Goal: Check status: Check status

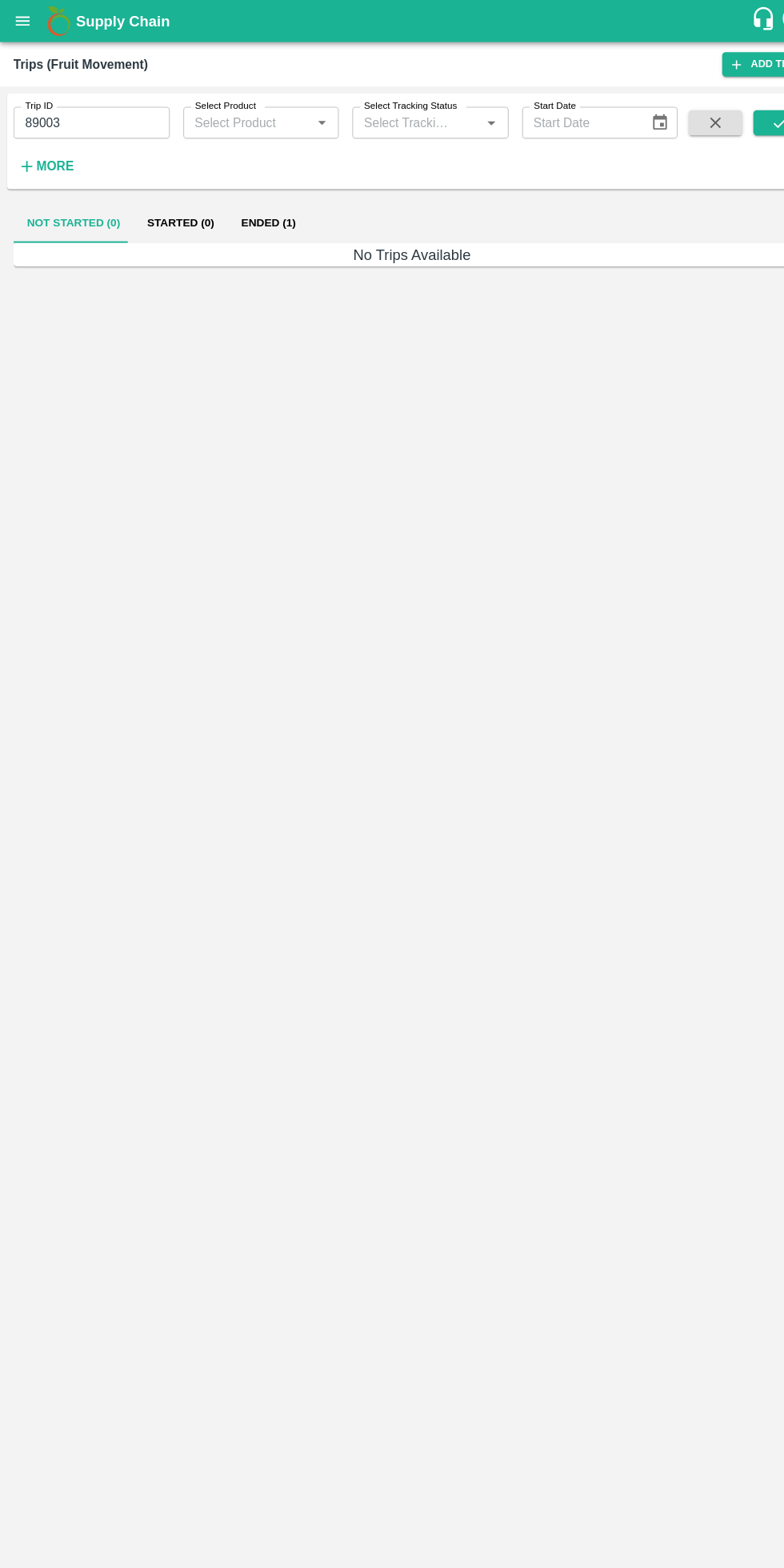
click at [33, 25] on button "open drawer" at bounding box center [21, 20] width 37 height 37
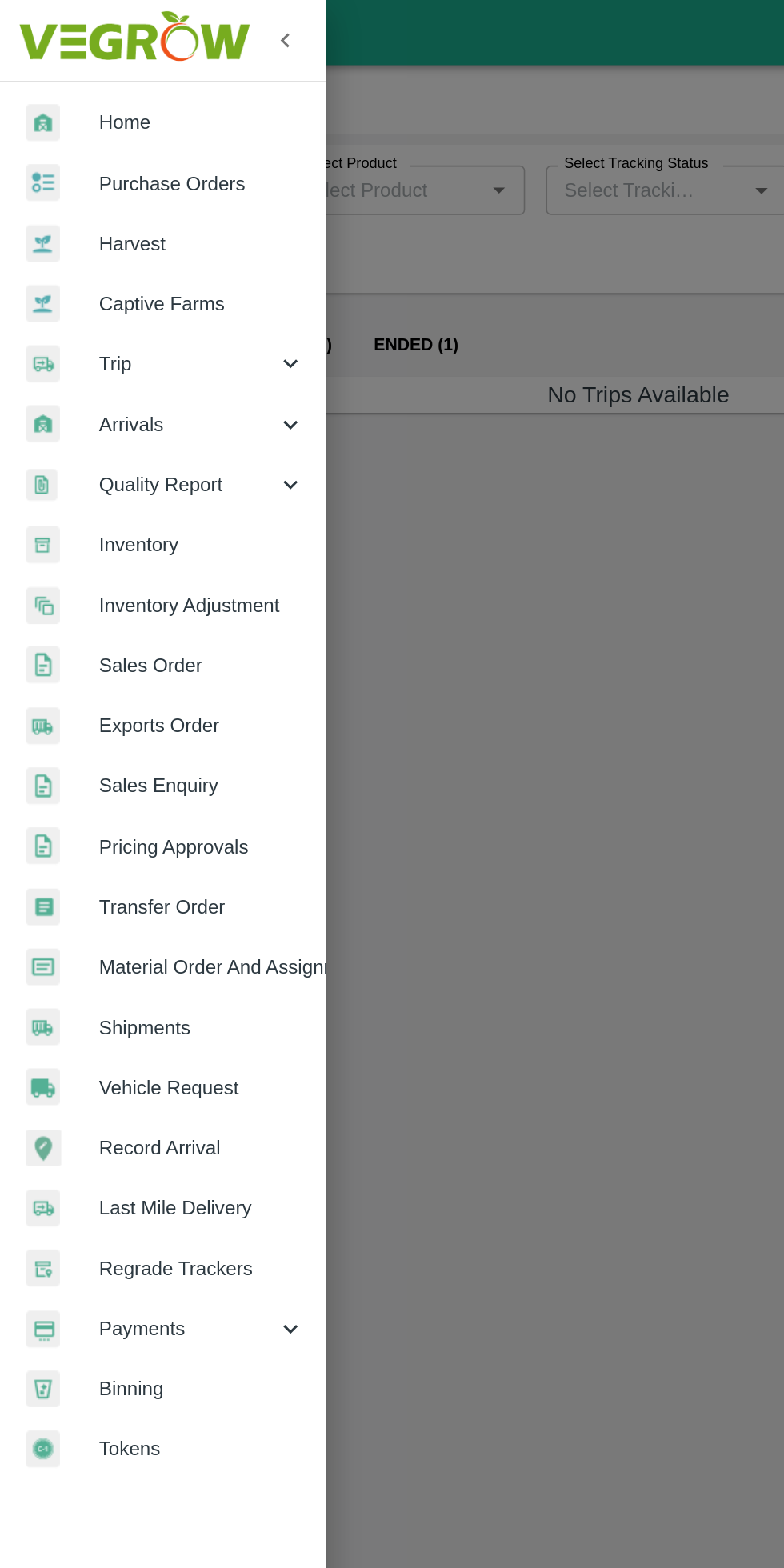
click at [105, 223] on span "Trip" at bounding box center [115, 223] width 109 height 18
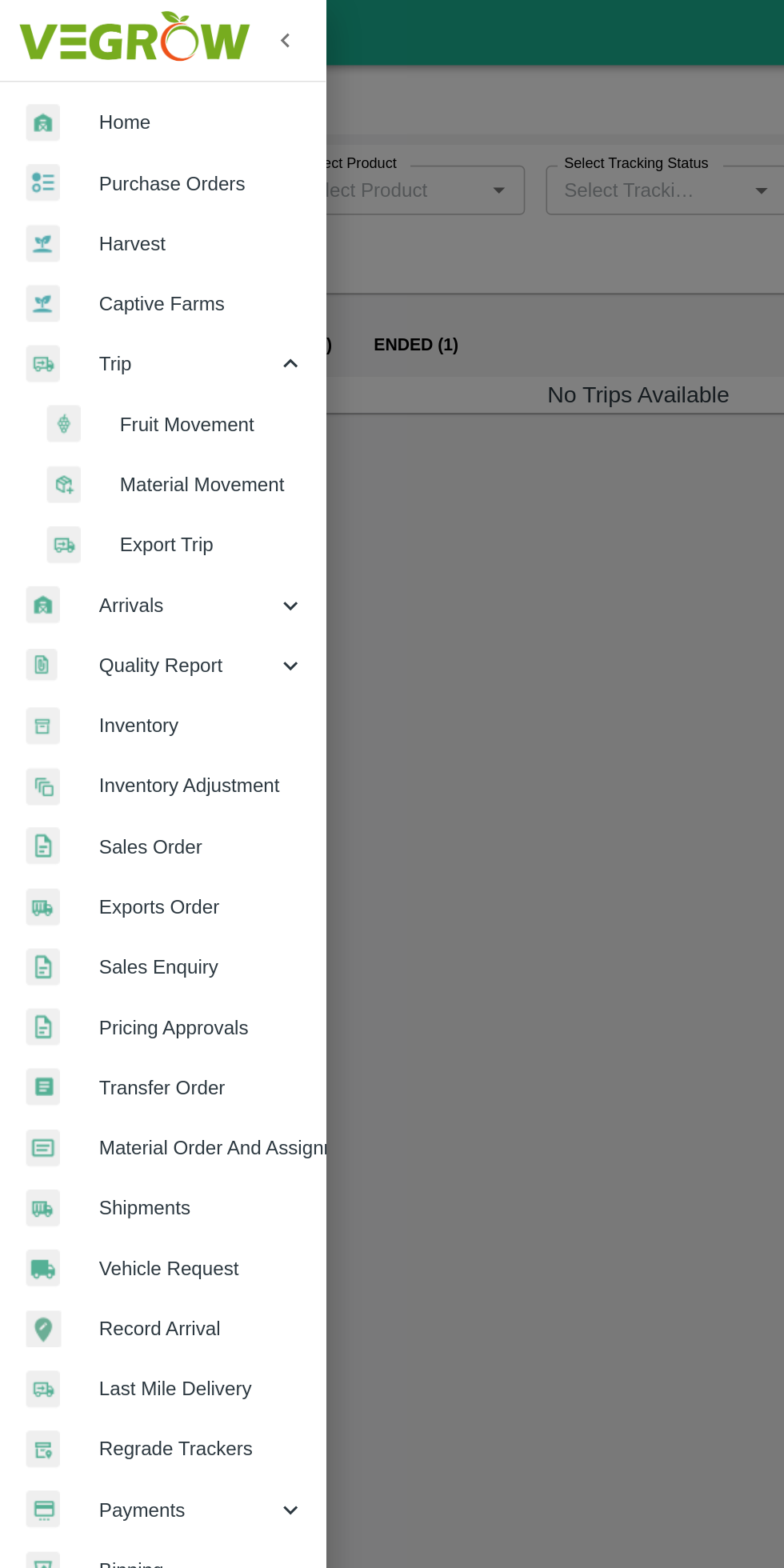
click at [146, 278] on li "Fruit Movement" at bounding box center [106, 261] width 187 height 37
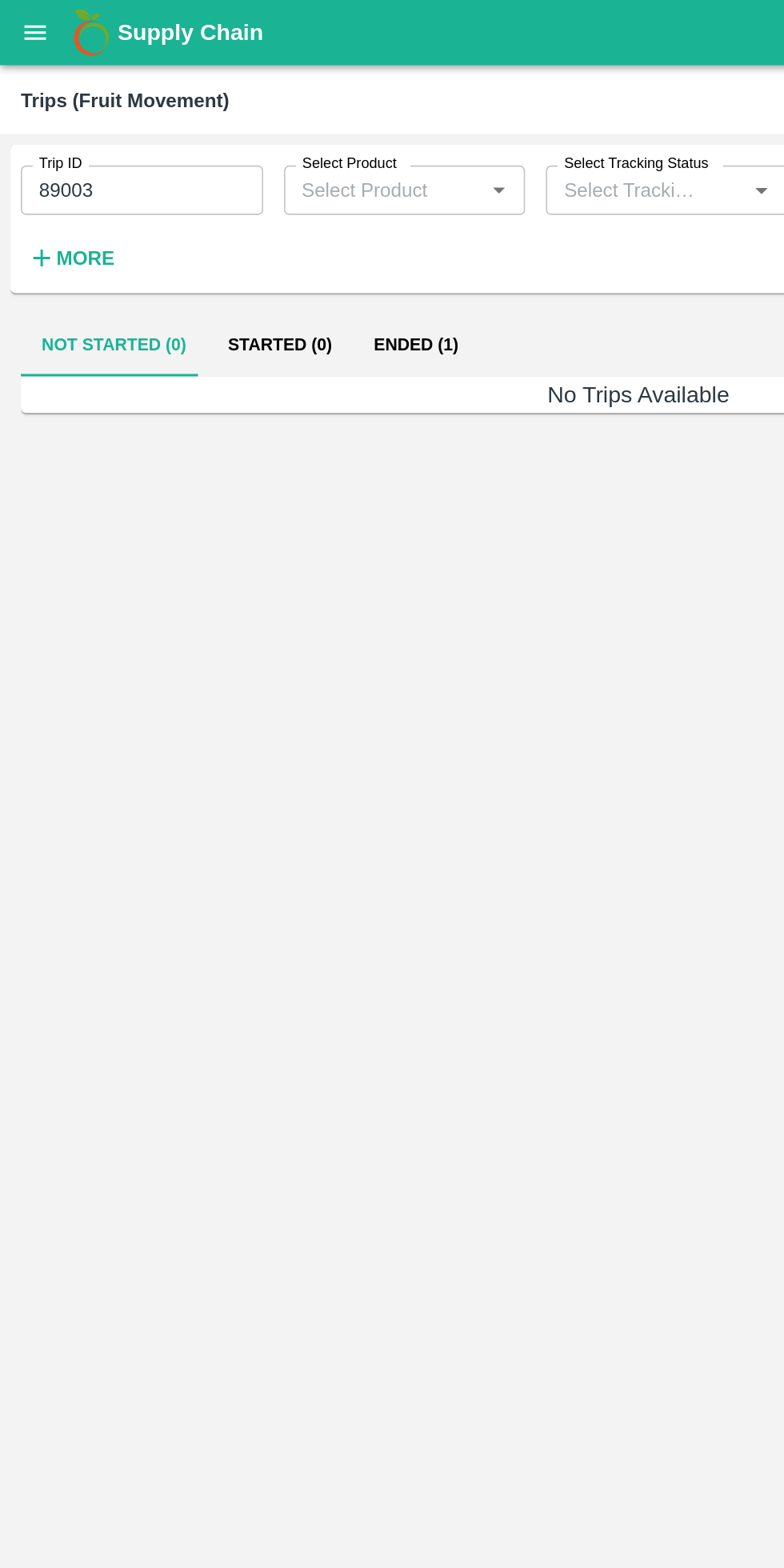
click at [118, 111] on input "89003" at bounding box center [87, 117] width 149 height 30
type input "8"
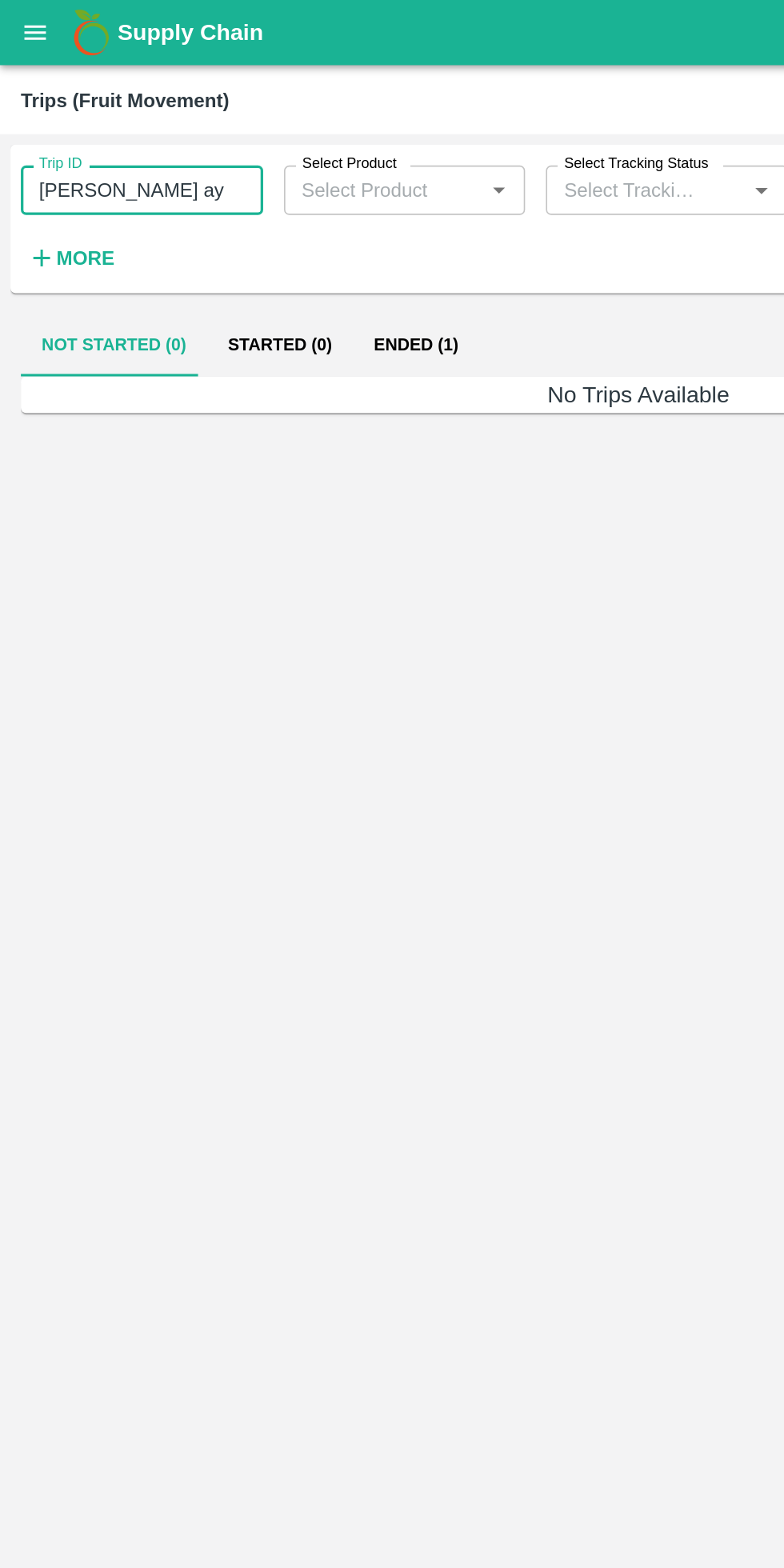
click at [106, 128] on input "[PERSON_NAME] ay" at bounding box center [87, 117] width 149 height 30
click at [100, 128] on input "[PERSON_NAME] ay" at bounding box center [87, 117] width 149 height 30
type input "A"
click at [52, 160] on strong "More" at bounding box center [53, 158] width 36 height 12
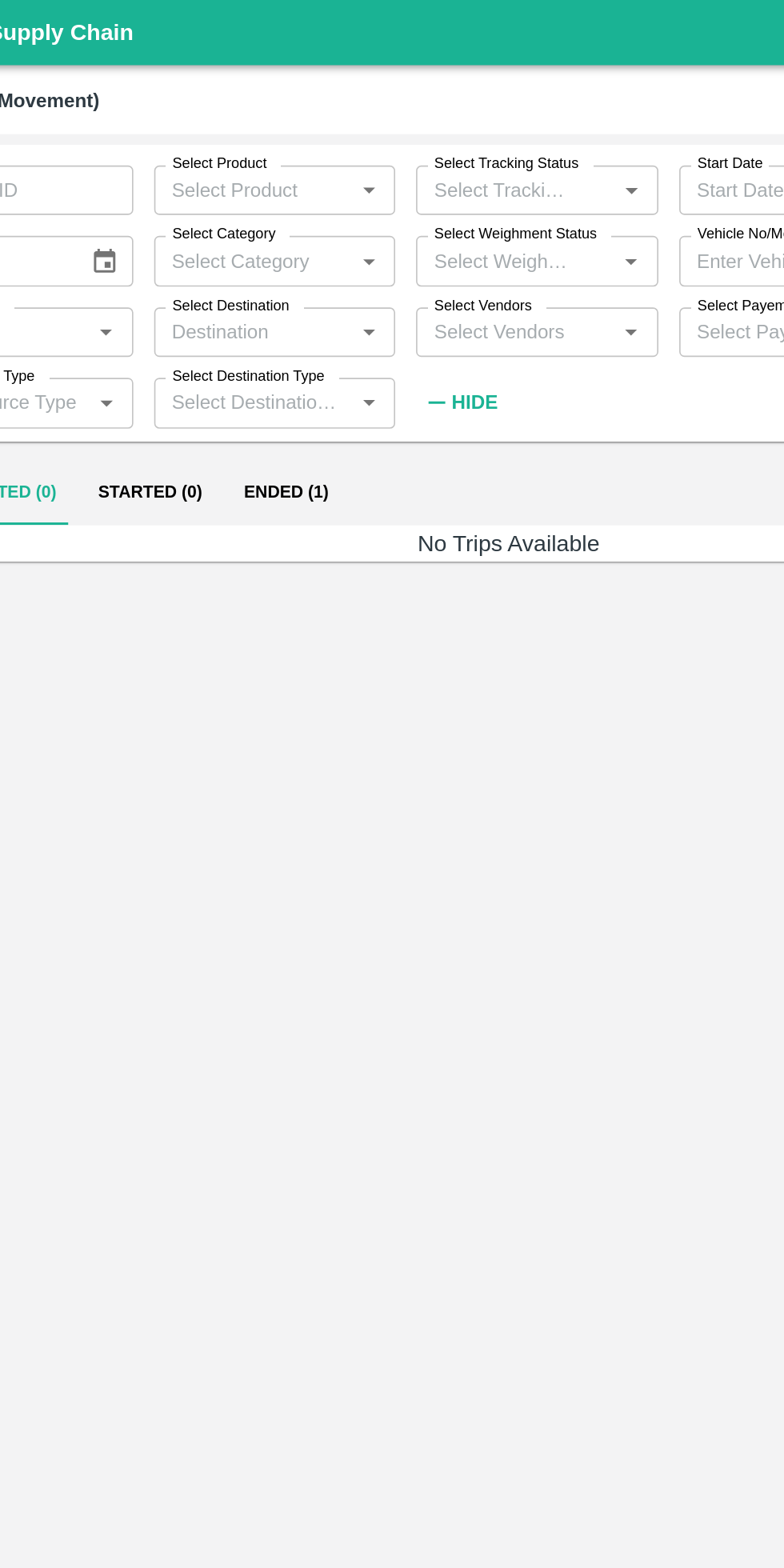
click at [399, 205] on input "Select Vendors" at bounding box center [396, 203] width 112 height 21
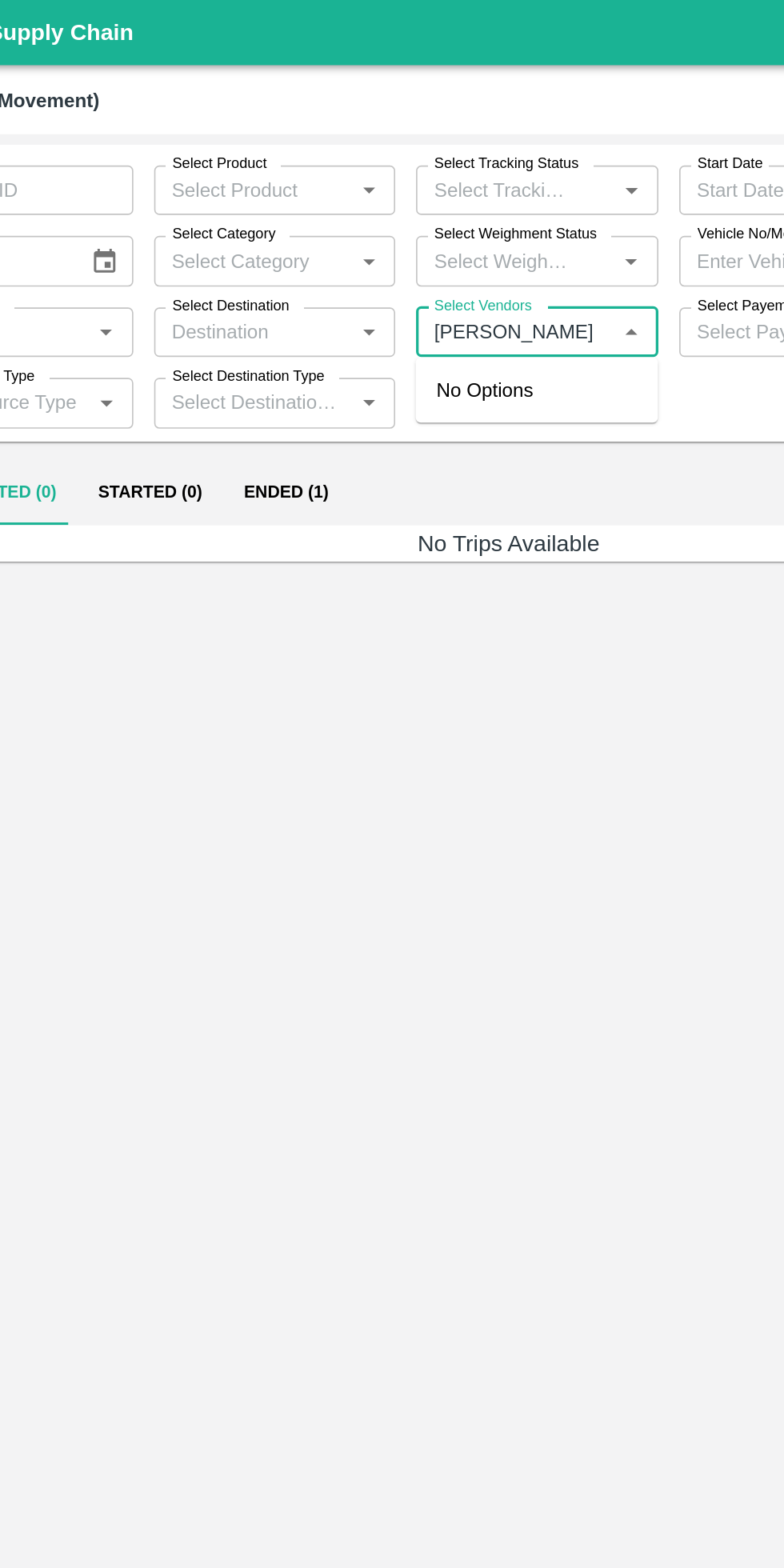
type input "[PERSON_NAME] a"
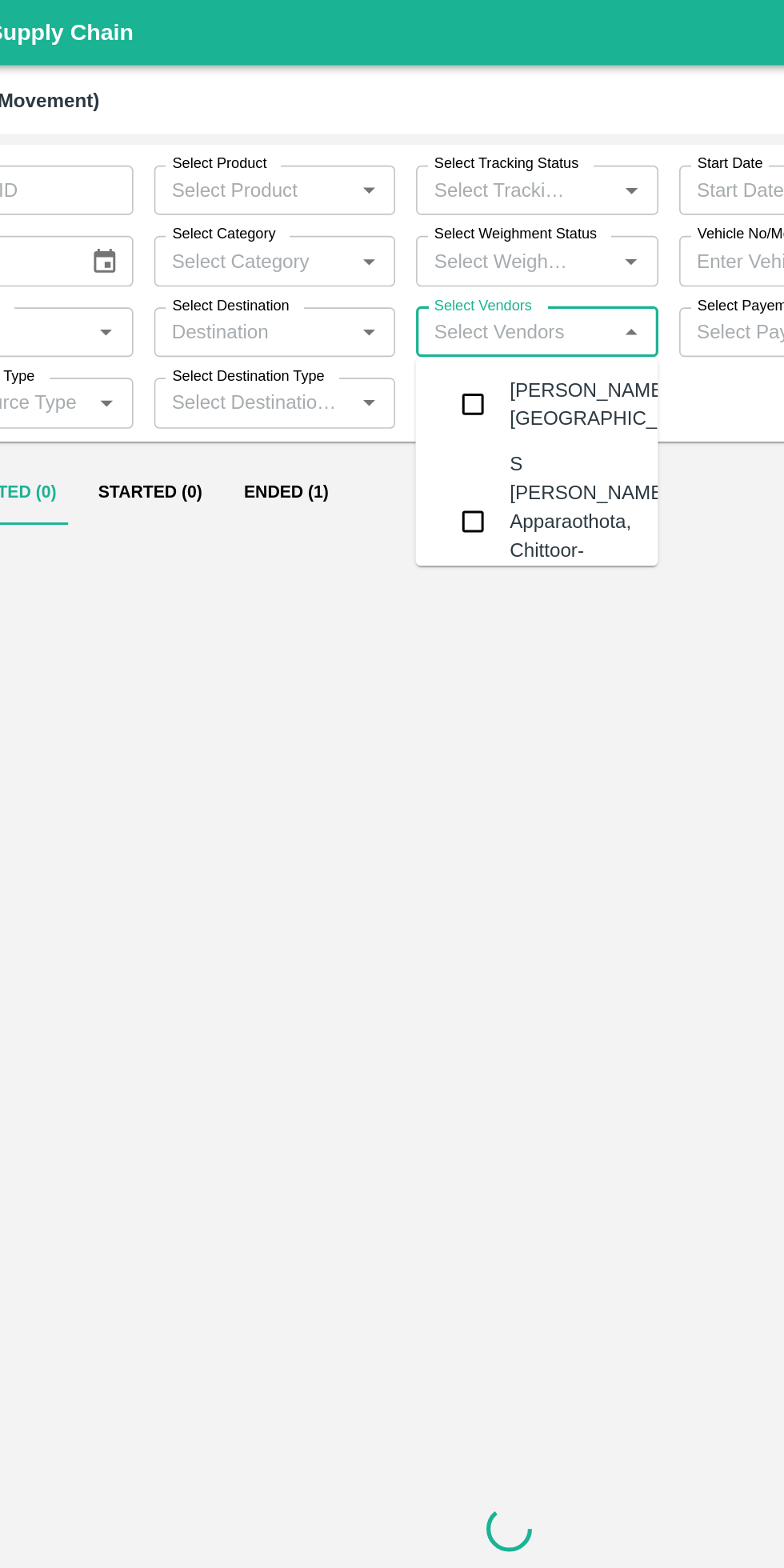
type input "89003"
type input "y"
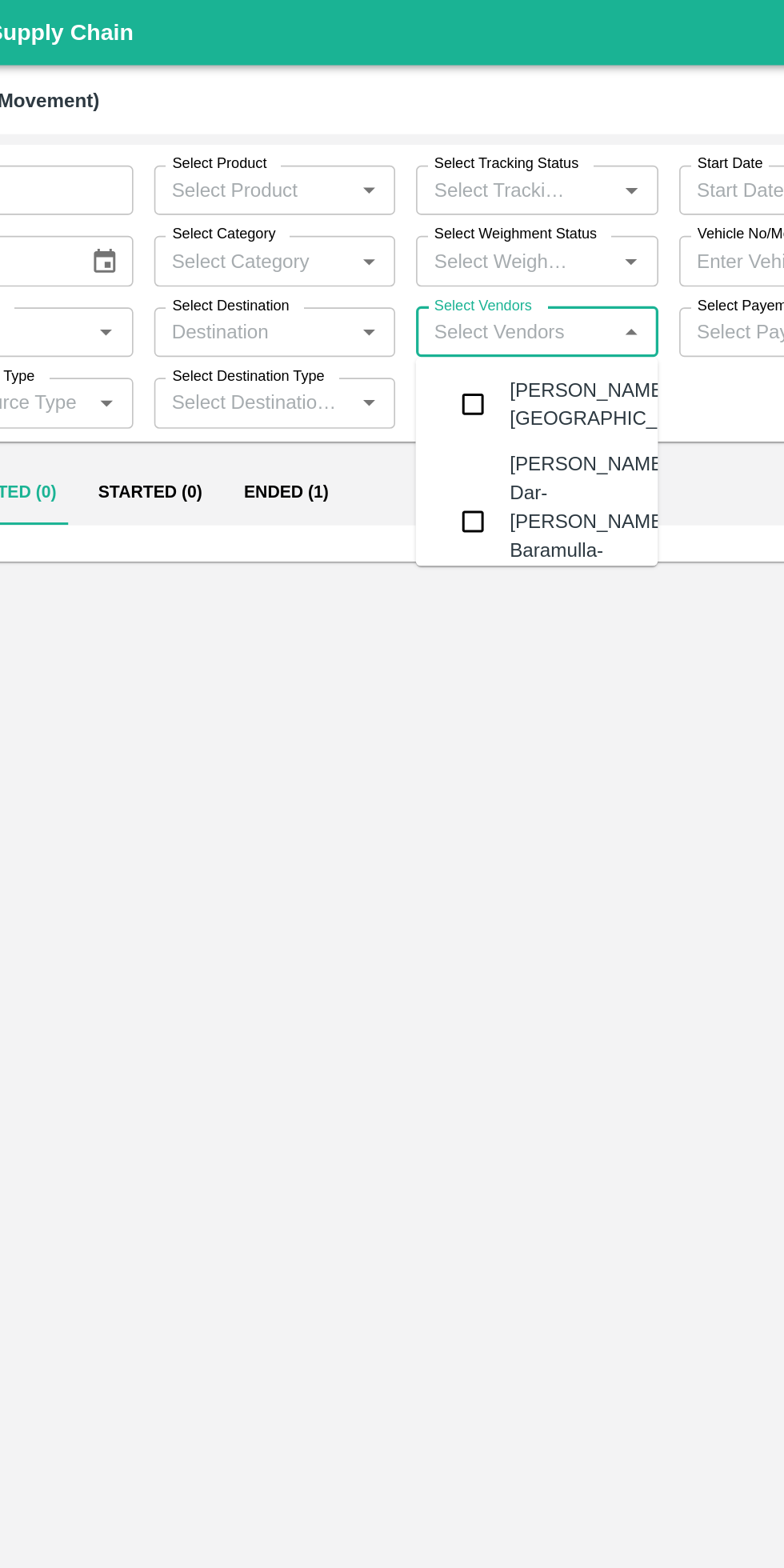
click at [452, 345] on div "[PERSON_NAME] Dar-[PERSON_NAME], Baramulla-7006412632" at bounding box center [442, 320] width 101 height 89
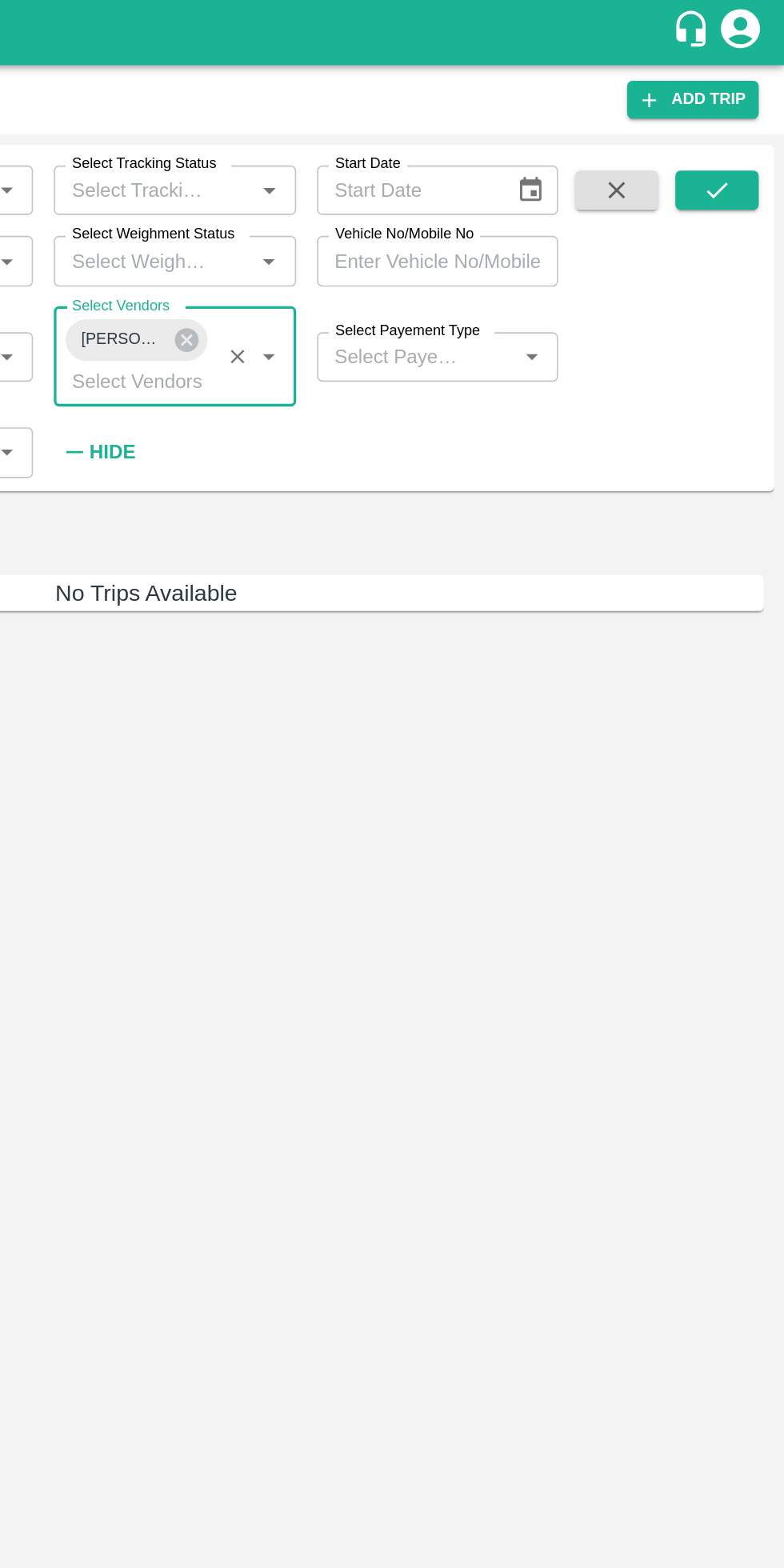
click at [742, 116] on icon "submit" at bounding box center [742, 117] width 18 height 18
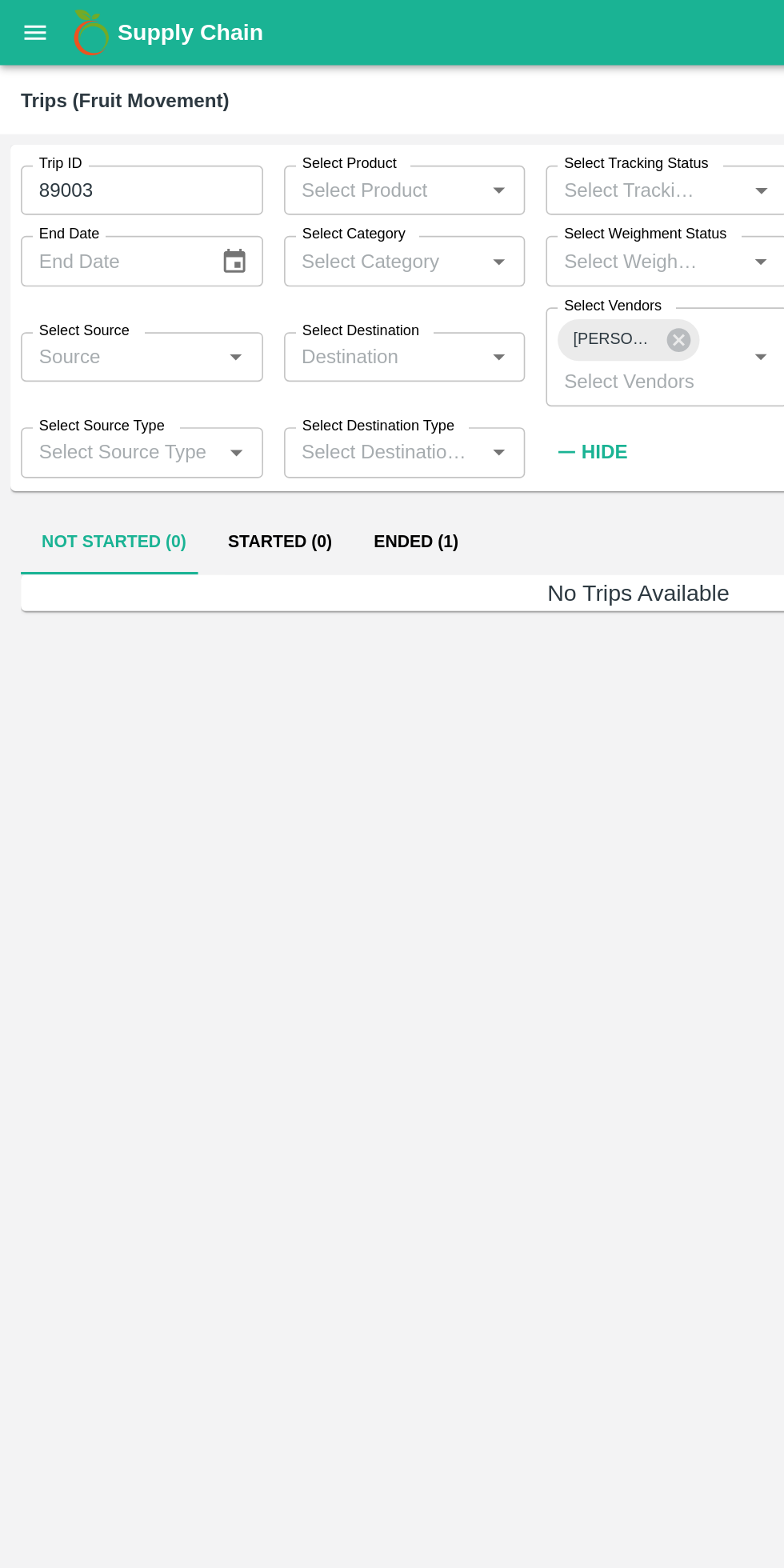
click at [252, 329] on button "Ended (1)" at bounding box center [255, 333] width 78 height 38
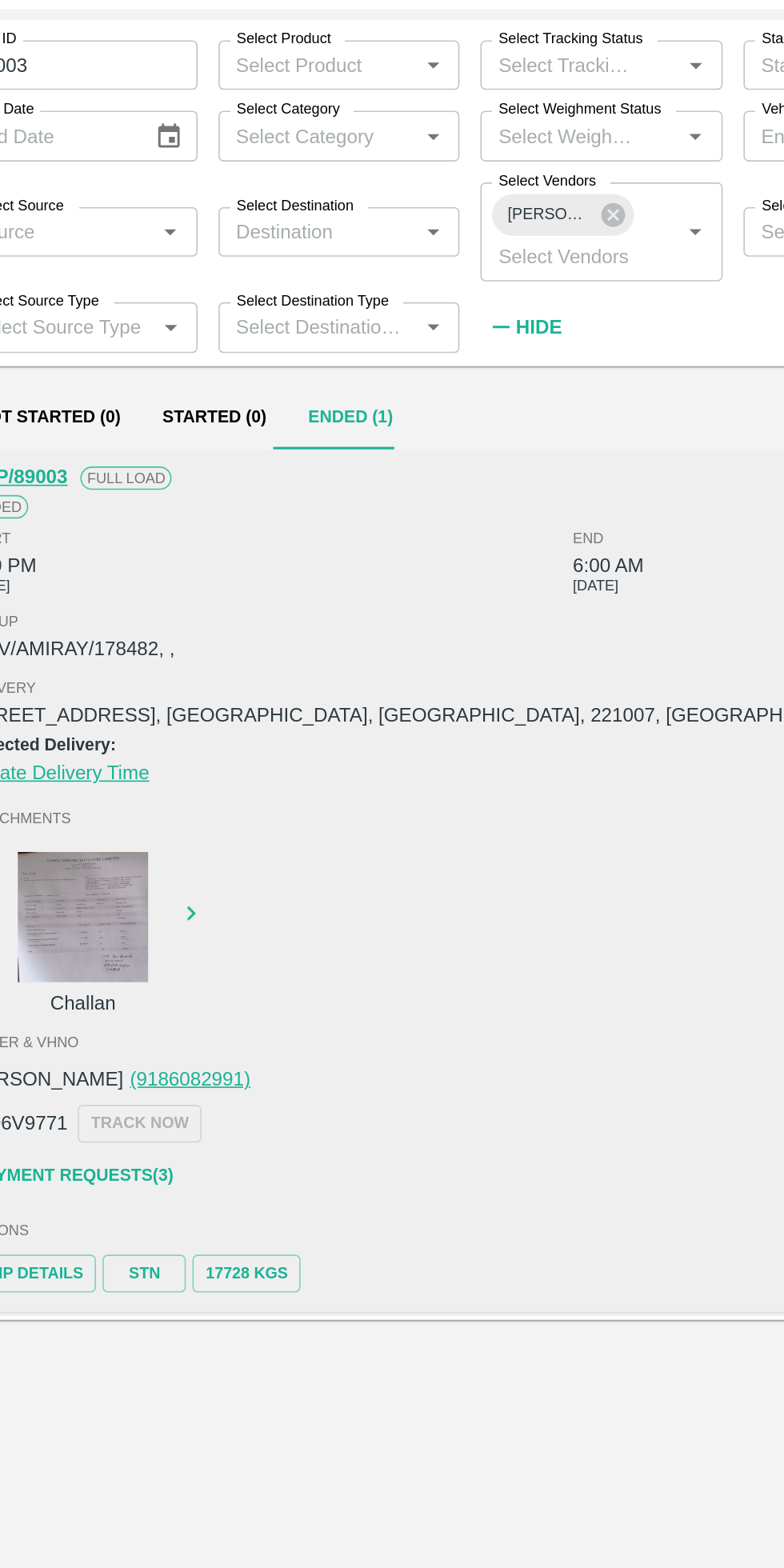
click at [86, 112] on input "89003" at bounding box center [87, 117] width 149 height 30
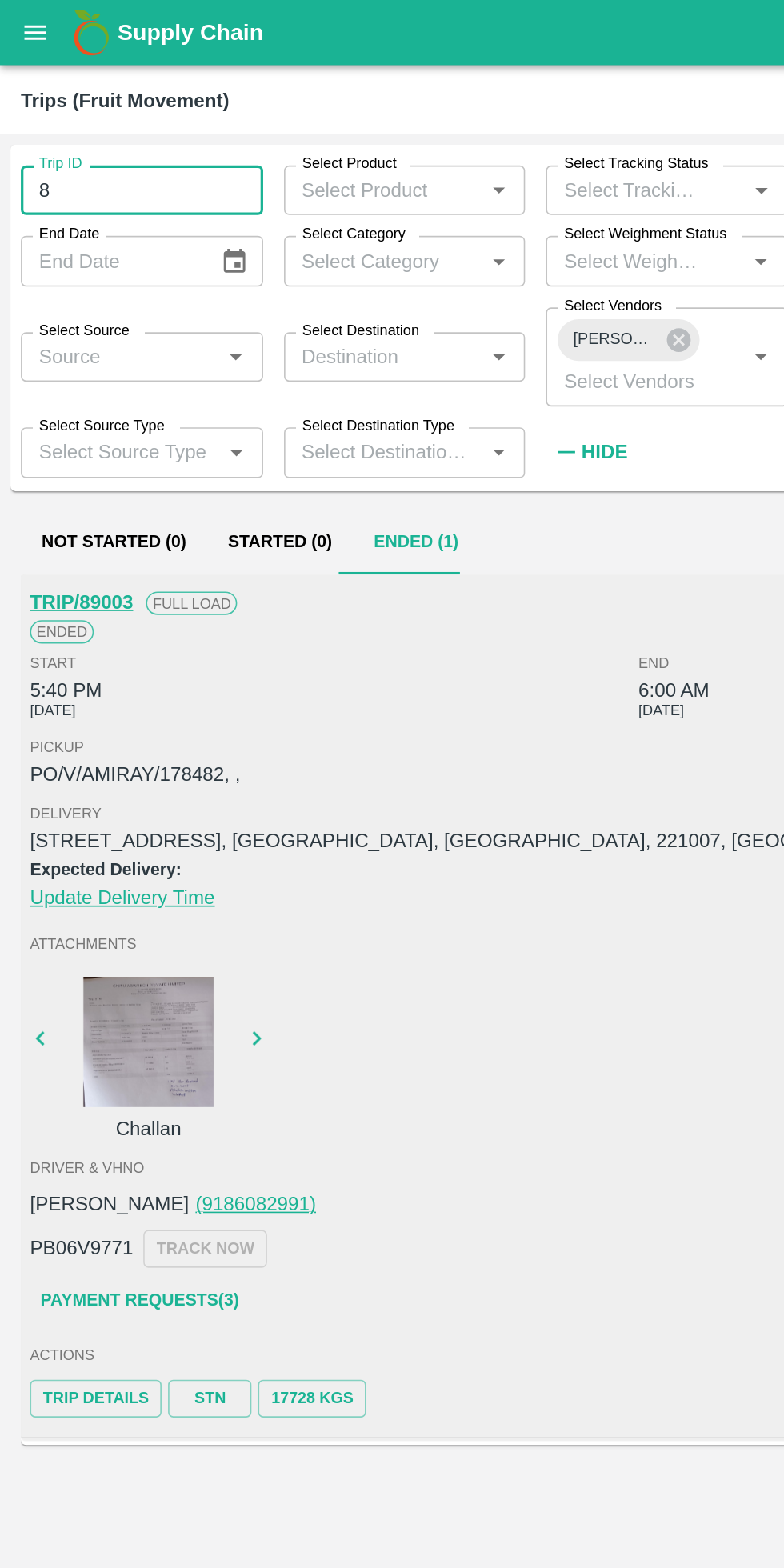
type input "8"
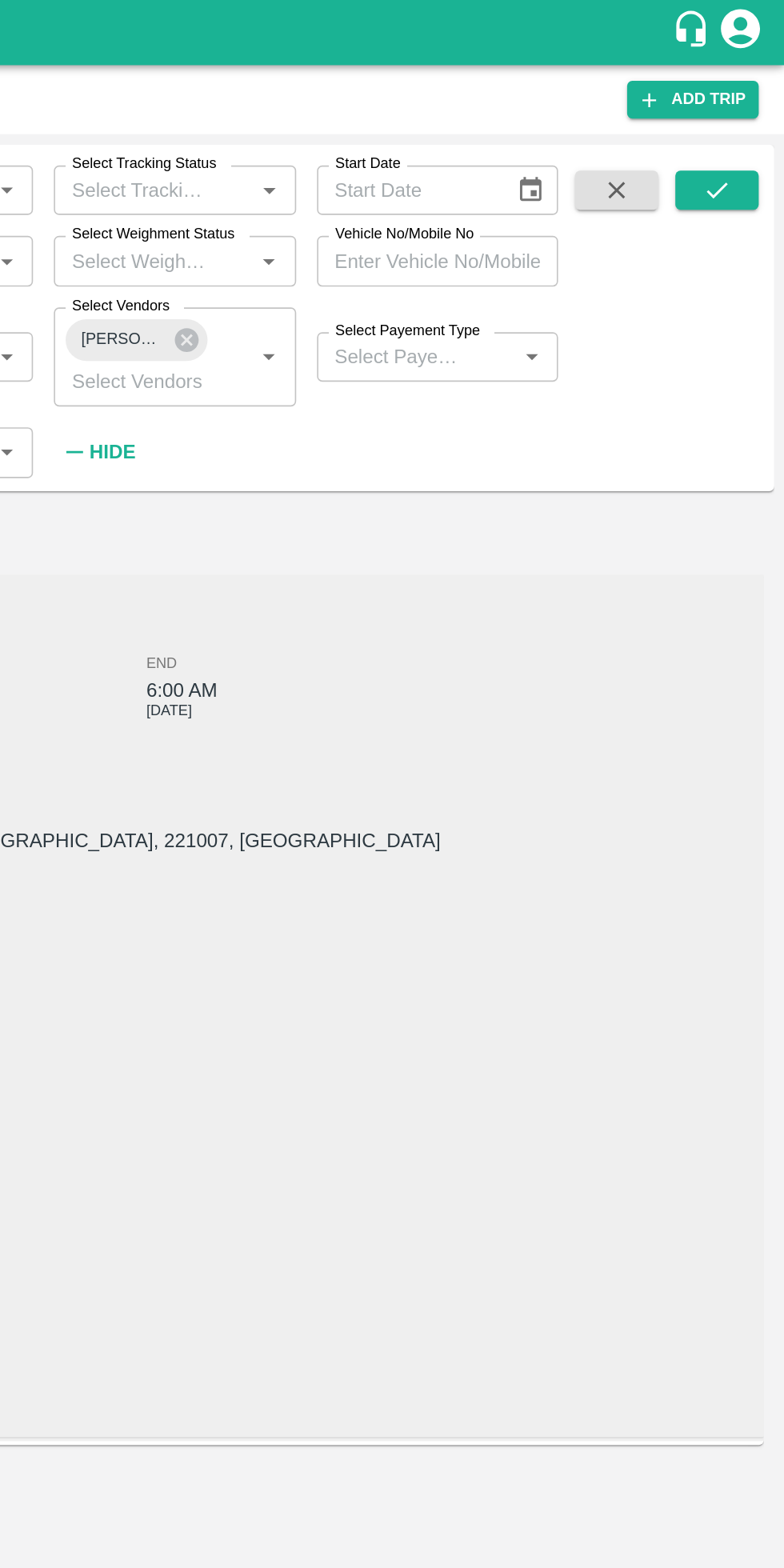
click at [742, 120] on icon "submit" at bounding box center [742, 117] width 18 height 18
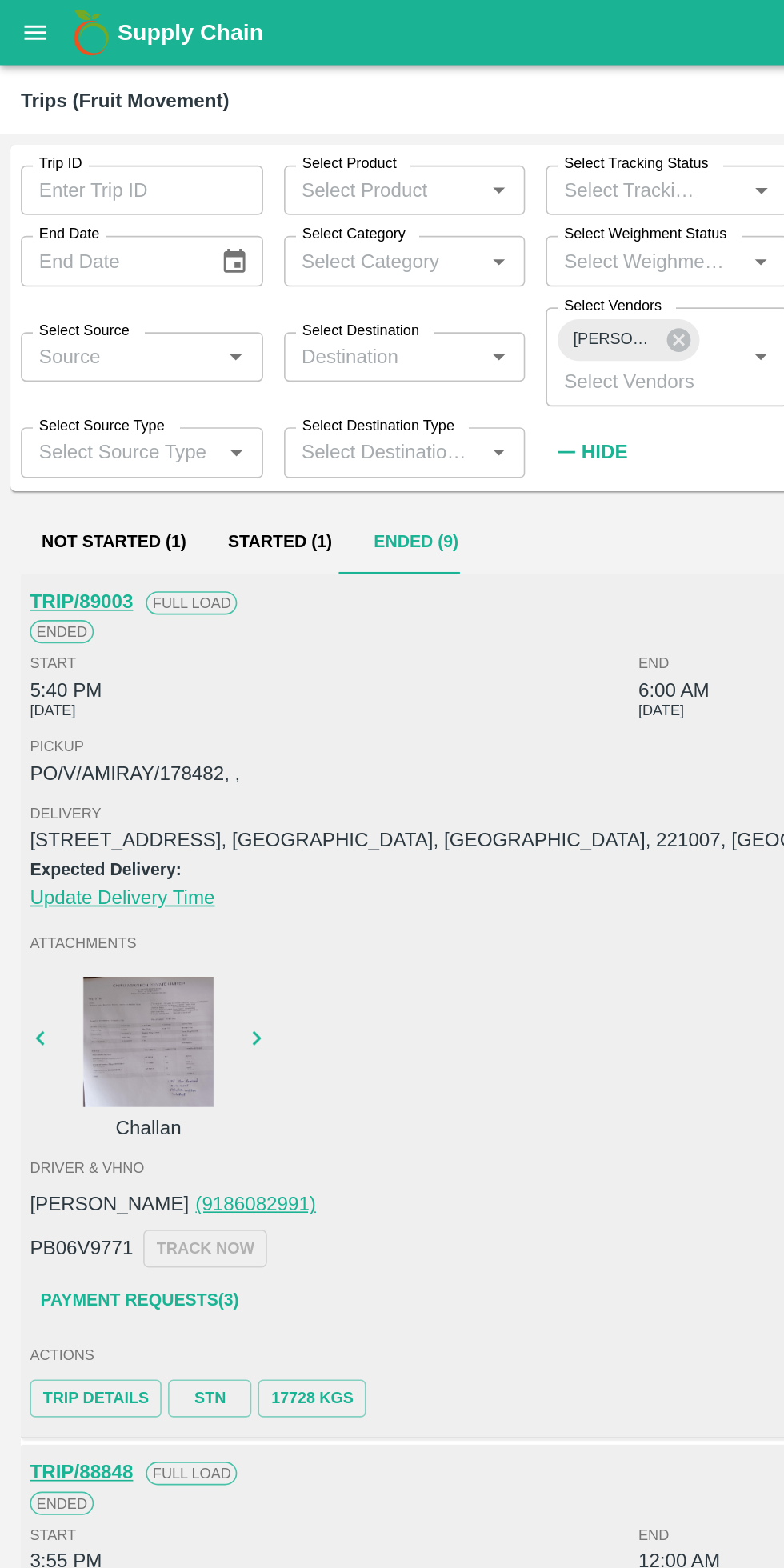
click at [161, 331] on button "Started (1)" at bounding box center [172, 333] width 89 height 38
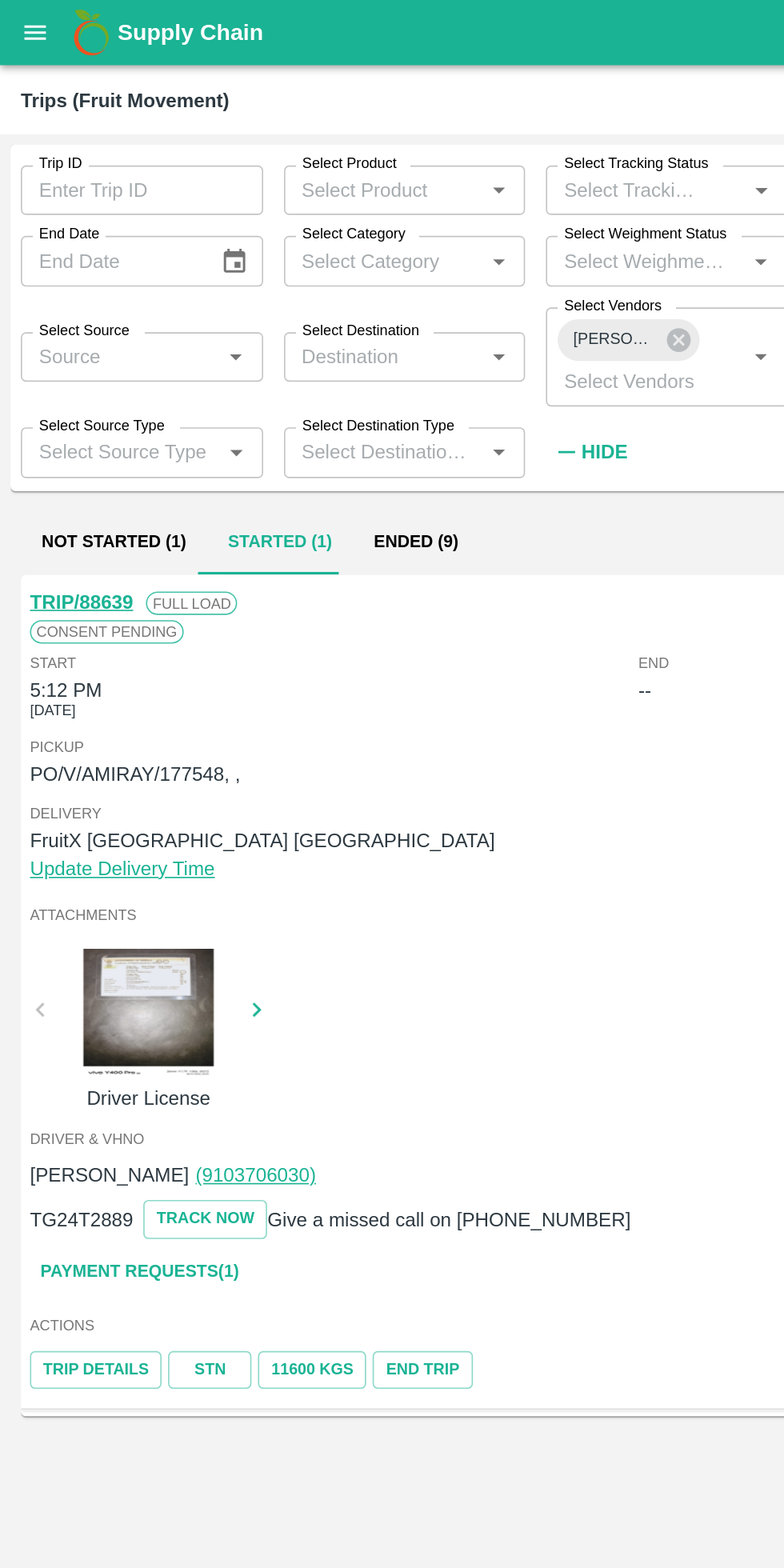
click at [95, 331] on button "Not Started (1)" at bounding box center [70, 333] width 114 height 38
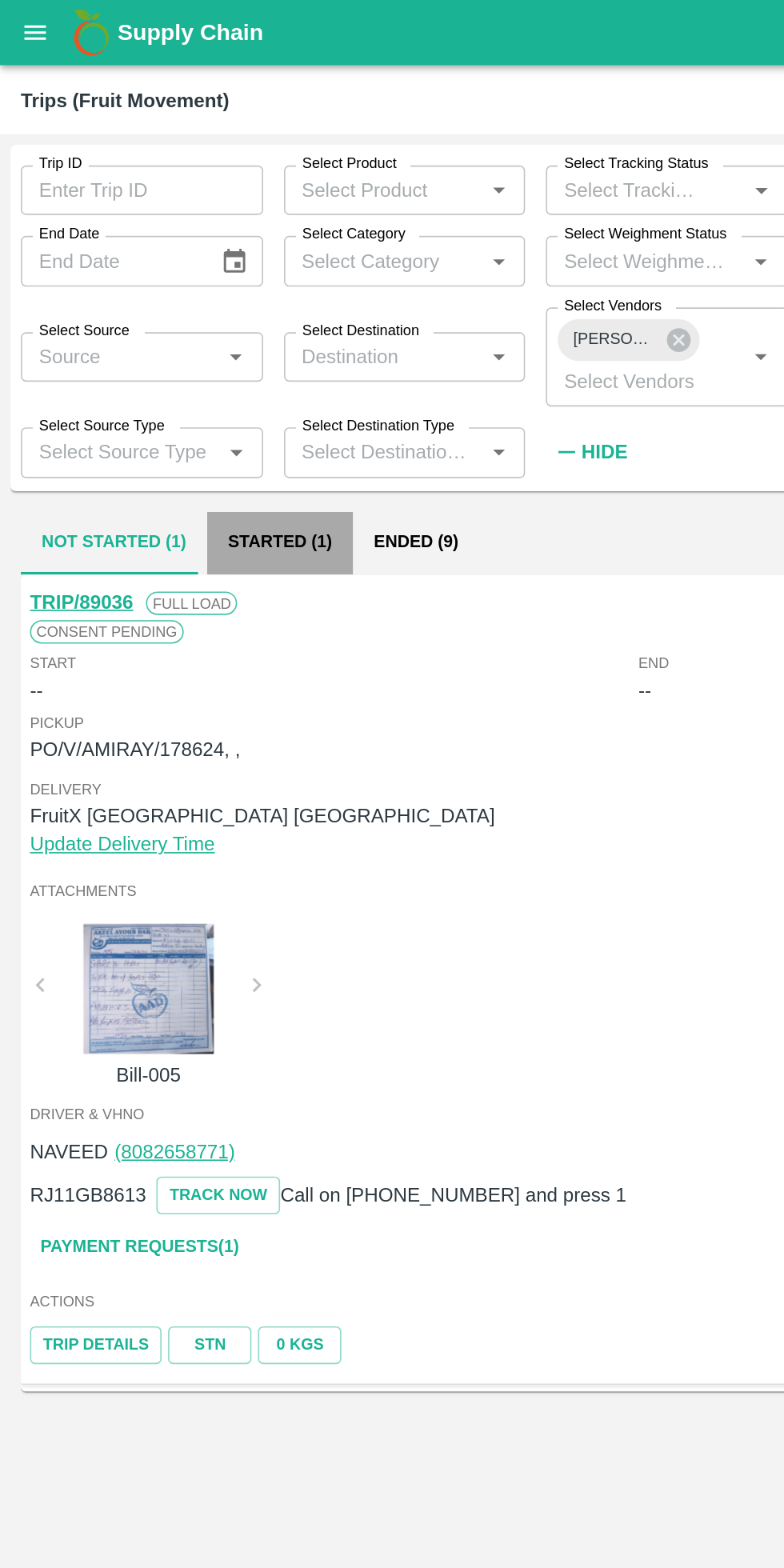
click at [172, 329] on button "Started (1)" at bounding box center [172, 333] width 89 height 38
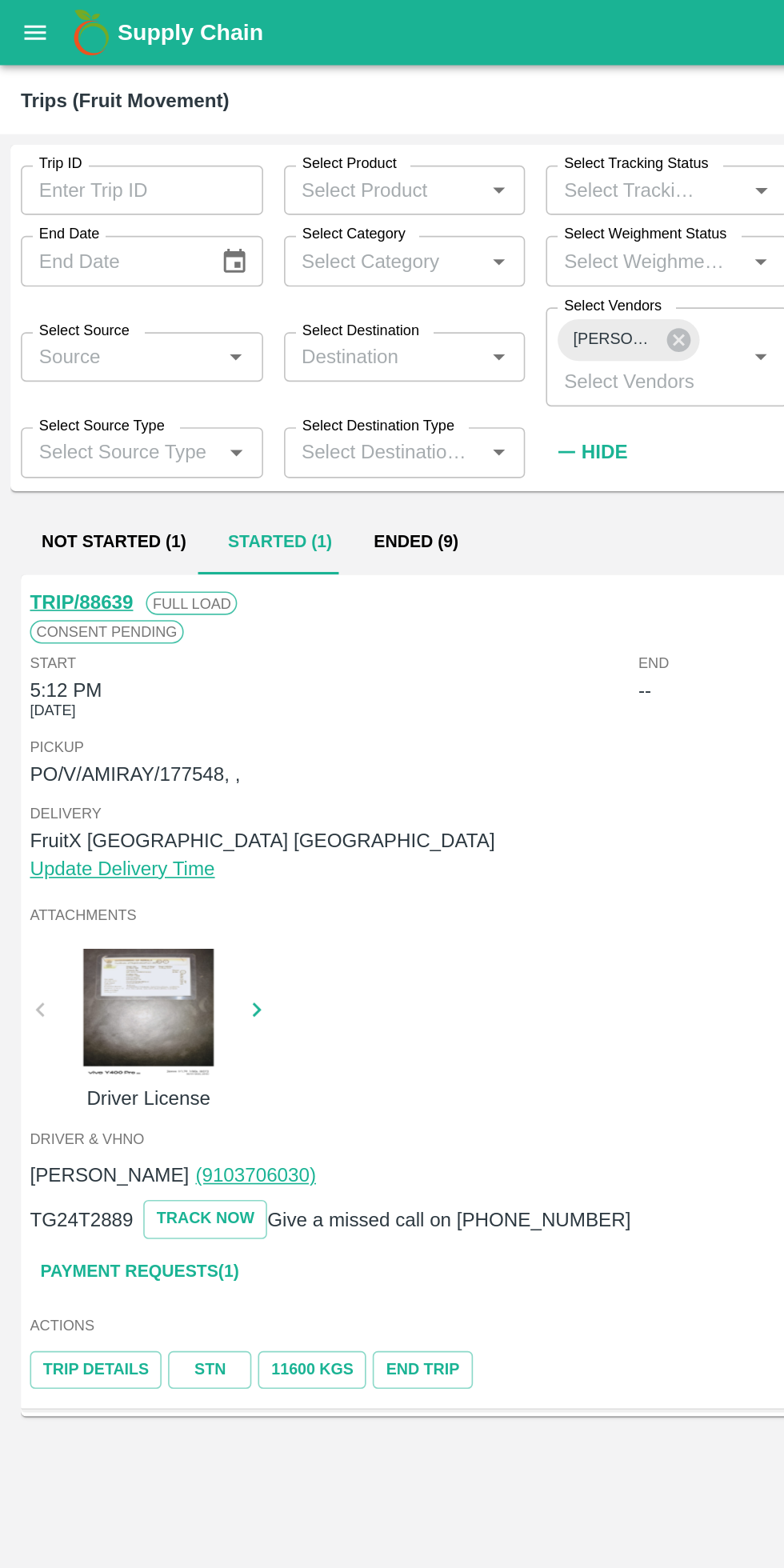
click at [82, 330] on button "Not Started (1)" at bounding box center [70, 333] width 114 height 38
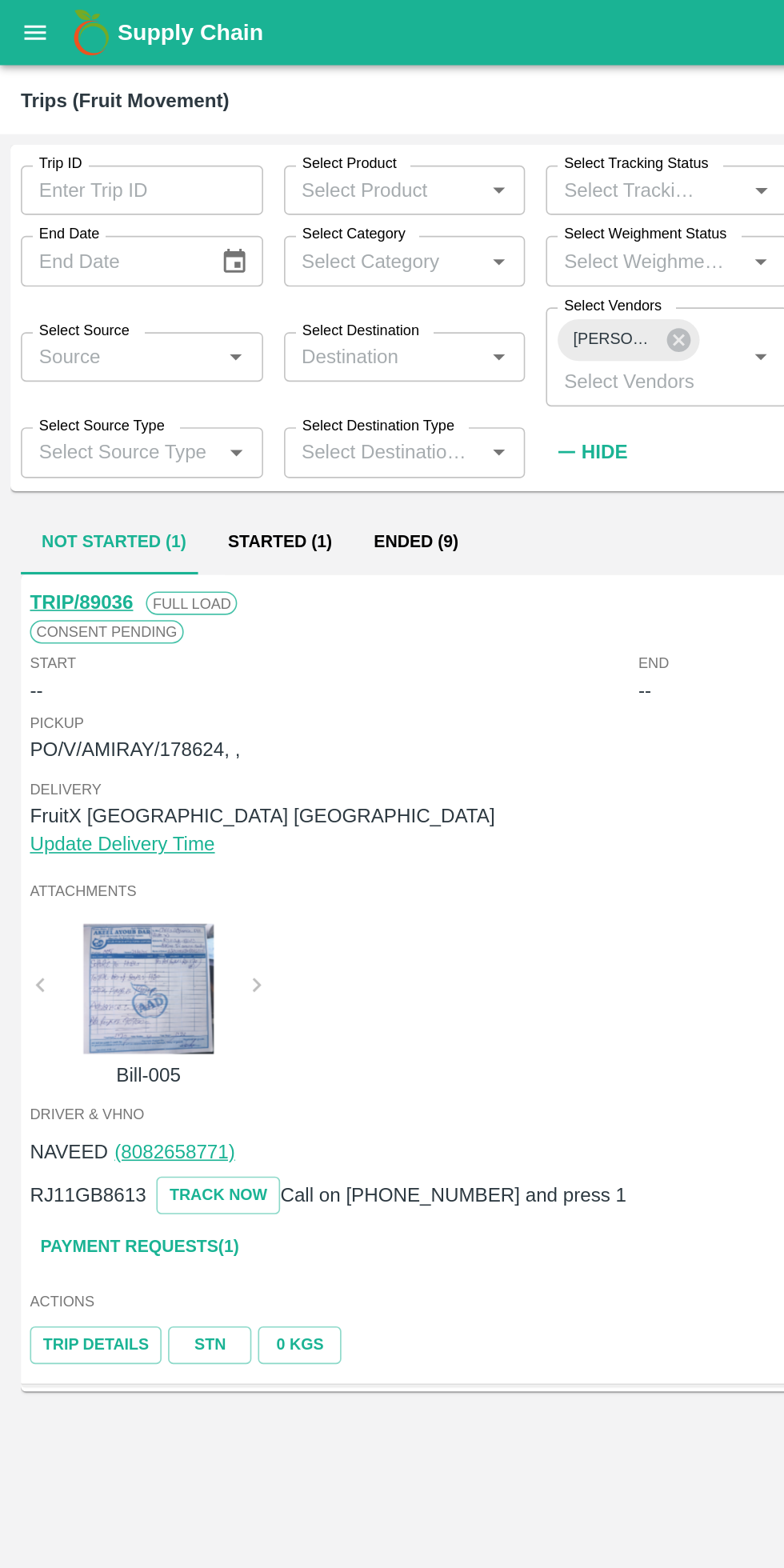
click at [120, 615] on div at bounding box center [91, 608] width 120 height 80
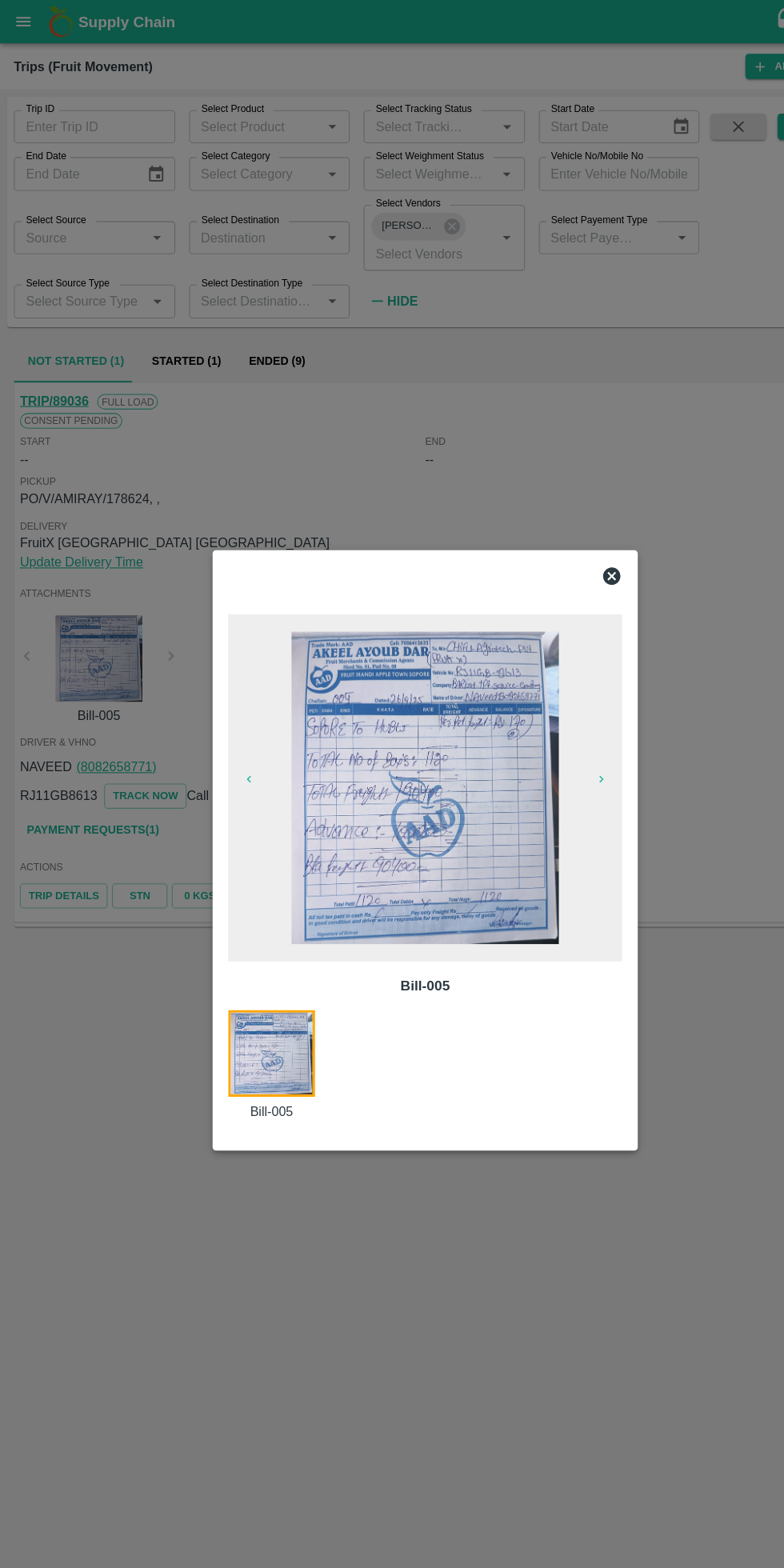
click at [431, 383] on div at bounding box center [392, 784] width 784 height 1568
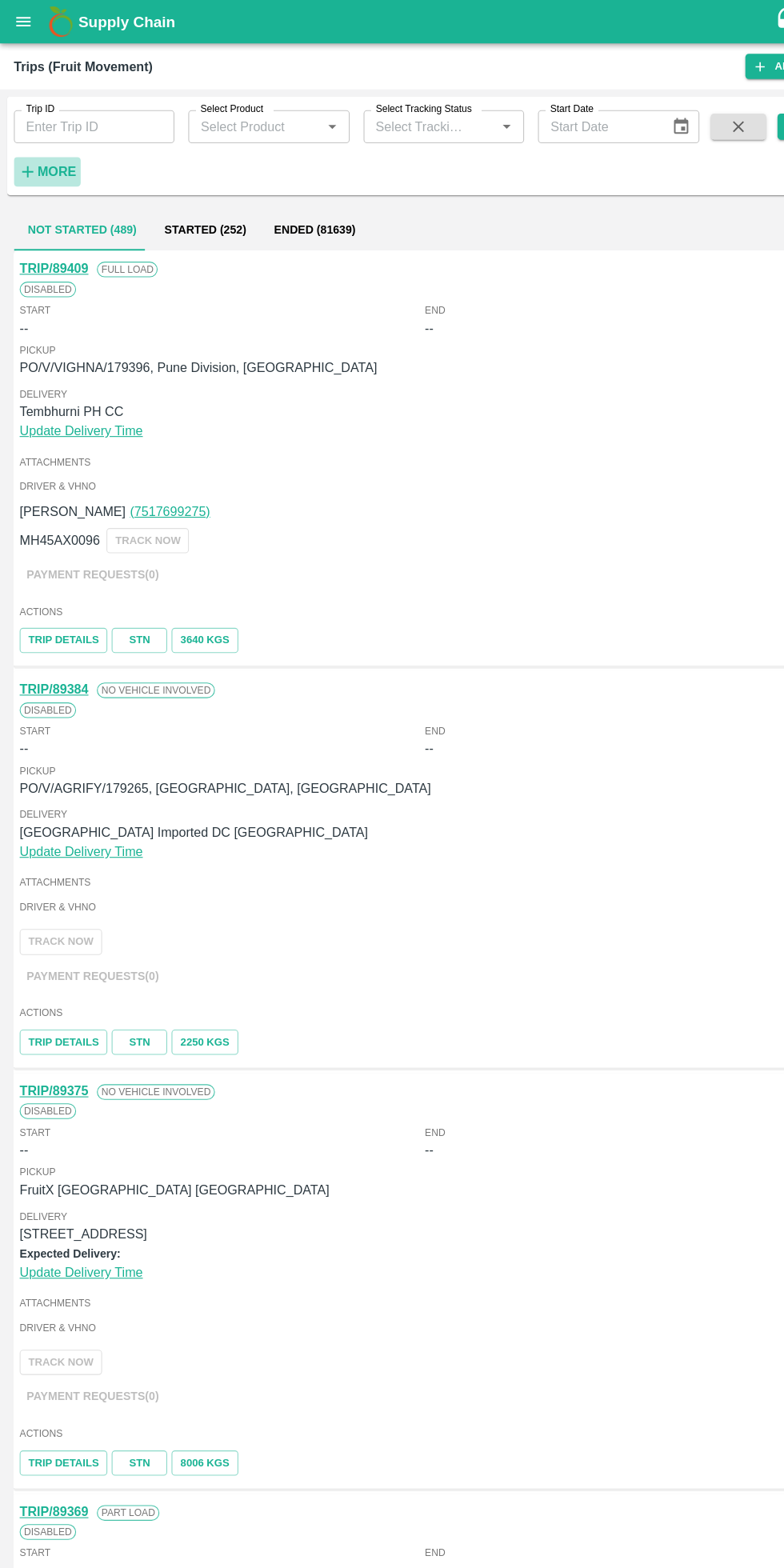
click at [54, 159] on strong "More" at bounding box center [53, 158] width 36 height 12
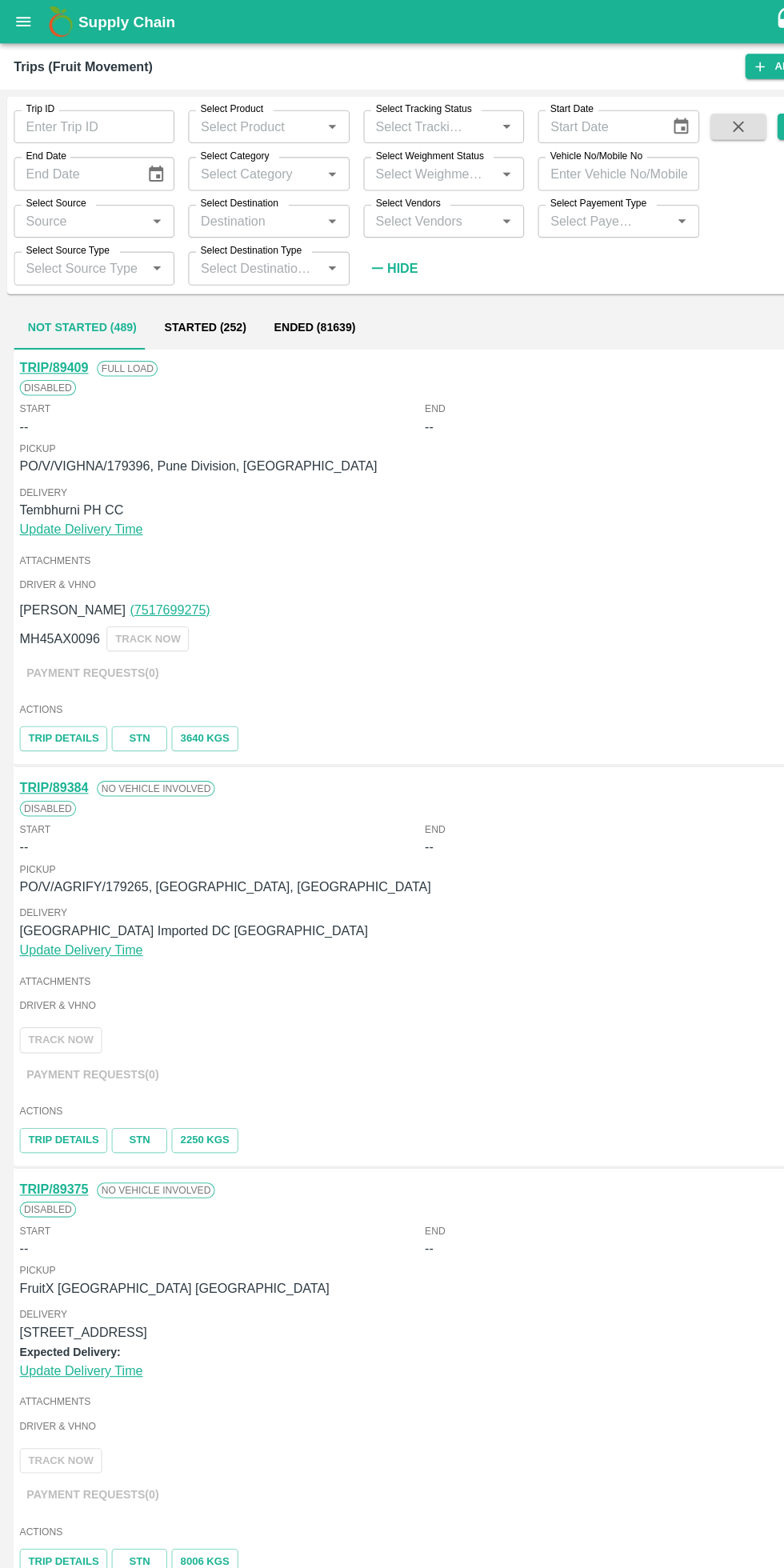
click at [427, 204] on input "Select Vendors" at bounding box center [396, 203] width 112 height 21
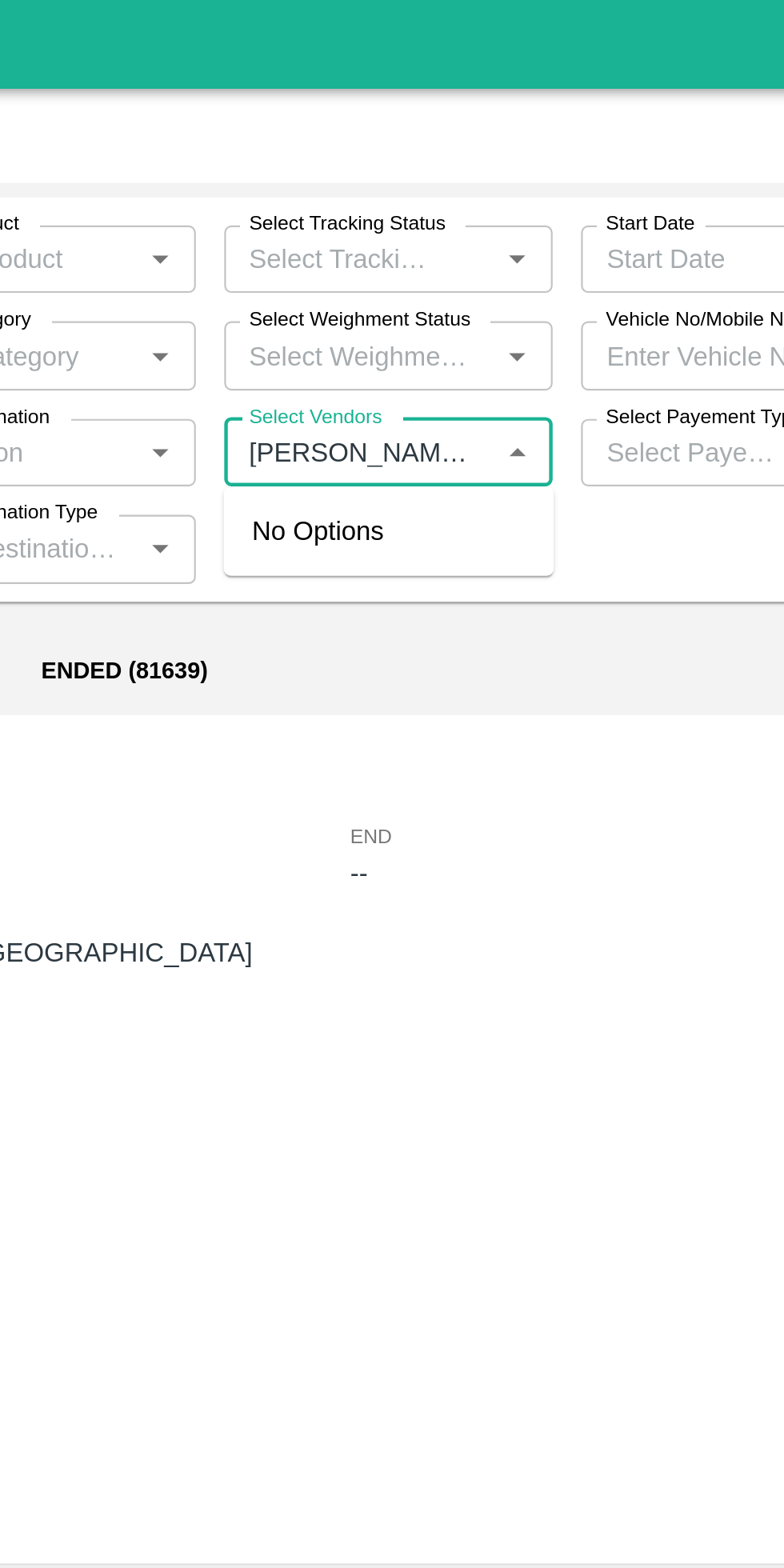
type input "akeel ay"
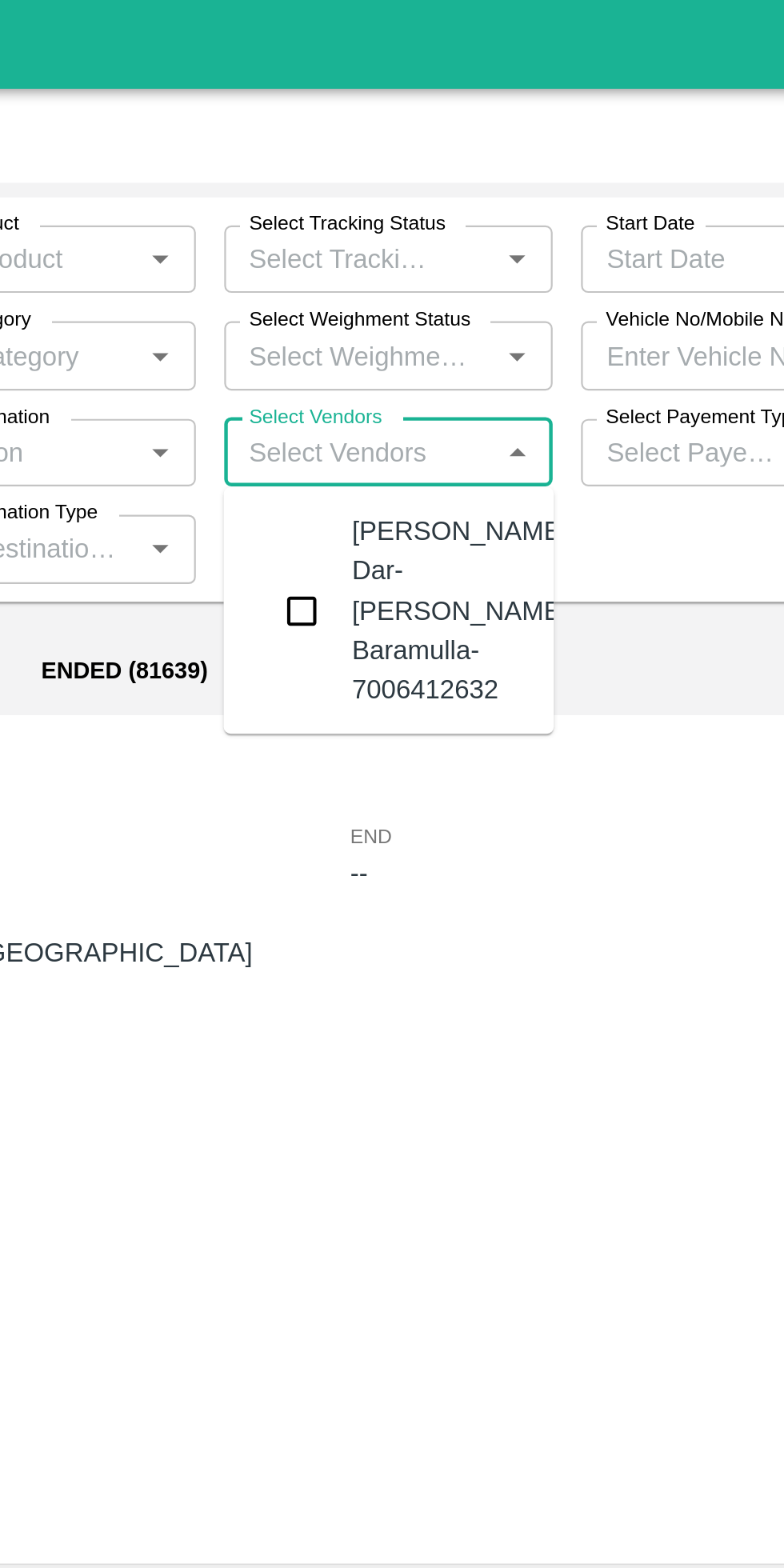
click at [437, 332] on div "TRIP/89409 Full Load" at bounding box center [392, 339] width 747 height 18
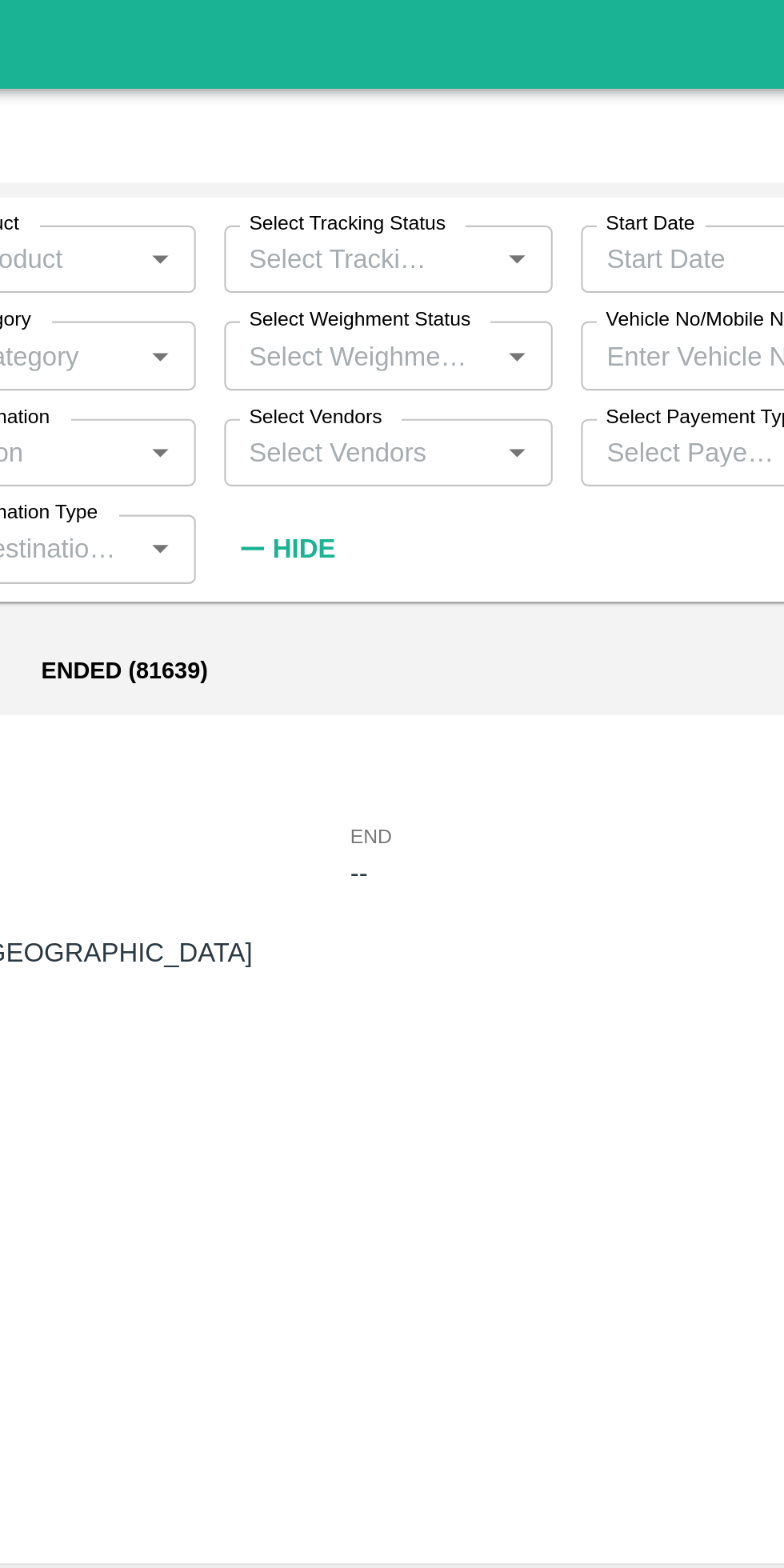
click at [430, 206] on input "Select Vendors" at bounding box center [396, 203] width 112 height 21
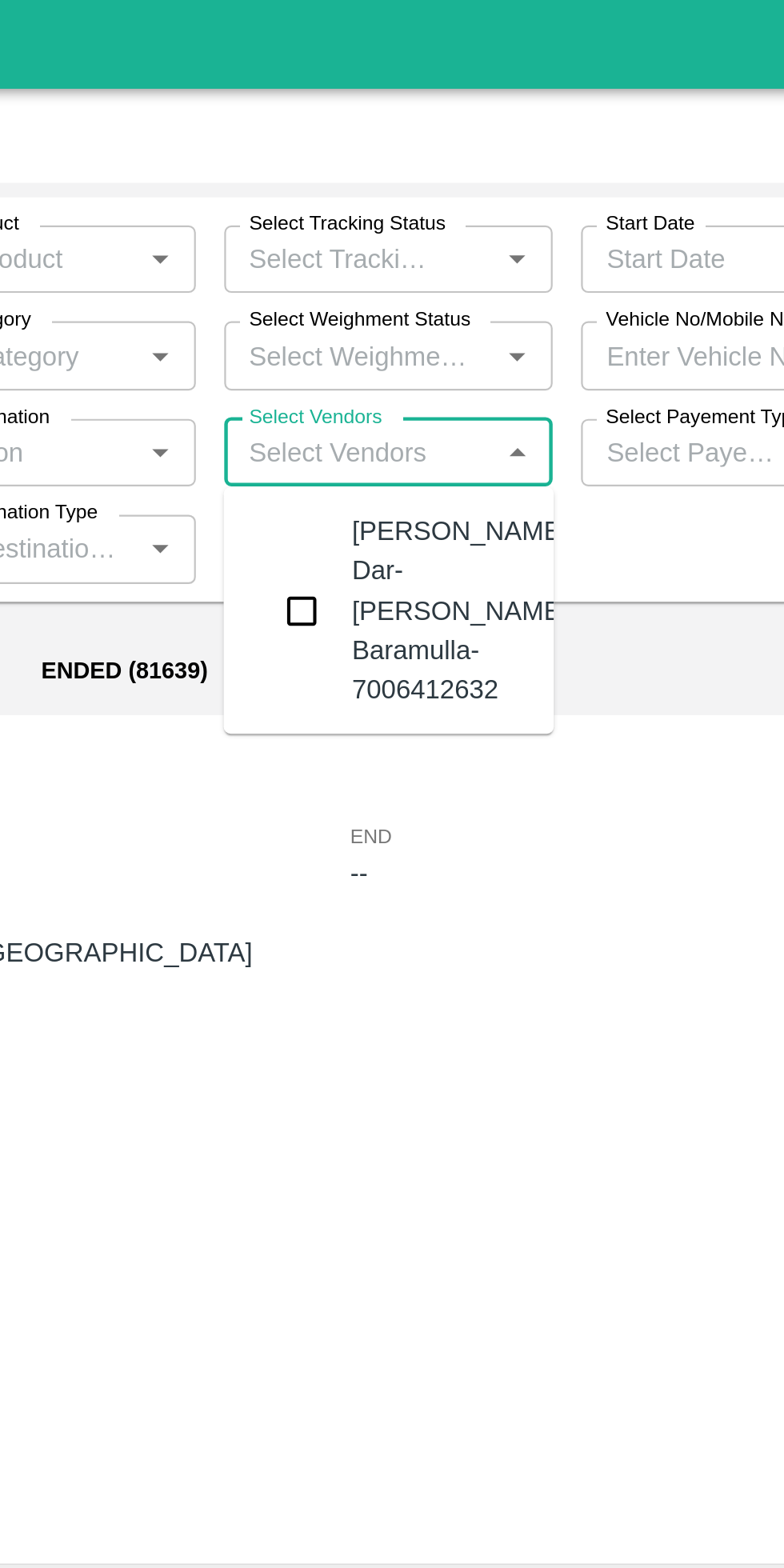
click at [368, 278] on input "checkbox" at bounding box center [370, 275] width 32 height 32
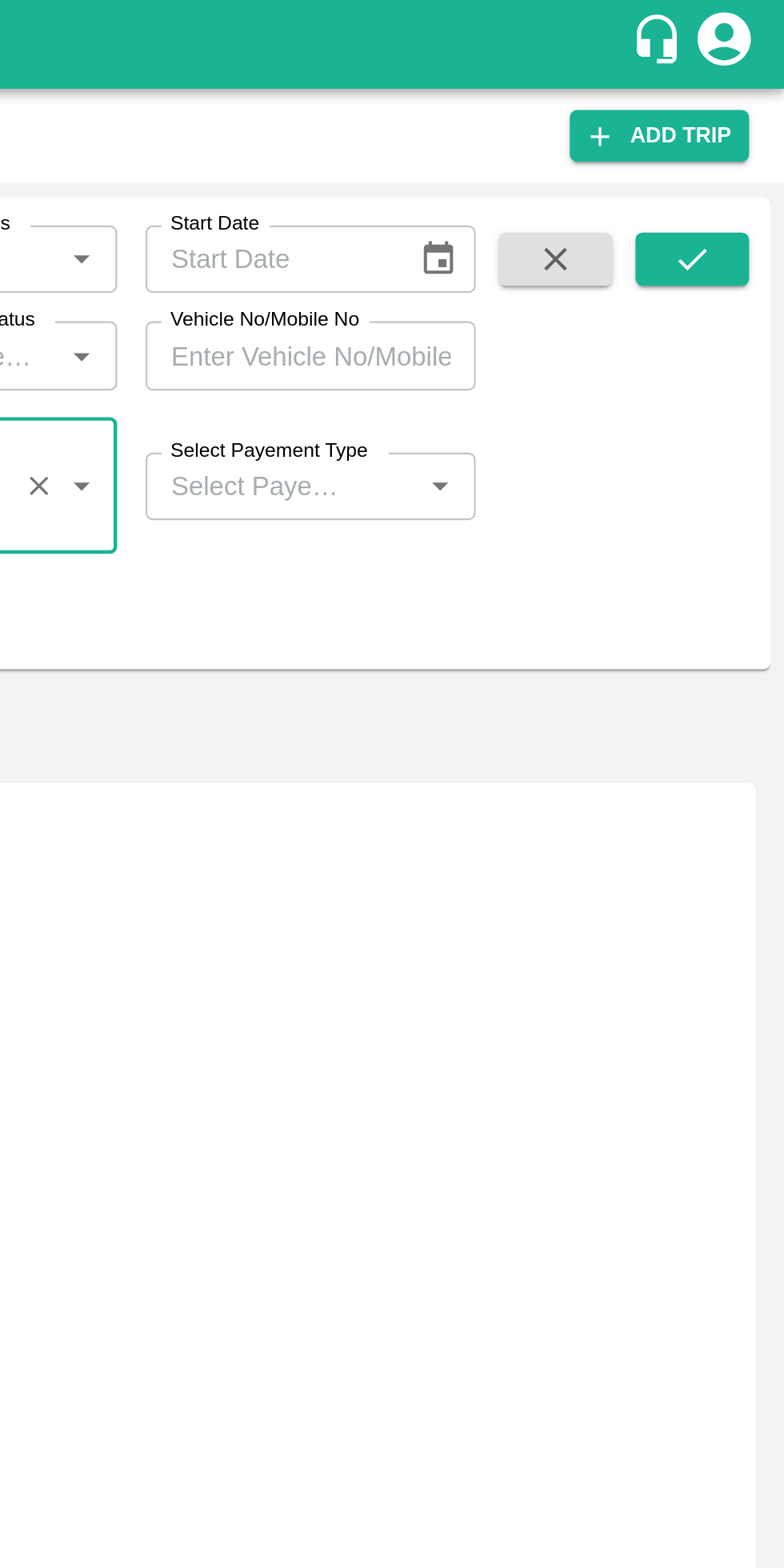
click at [733, 109] on icon "submit" at bounding box center [742, 117] width 18 height 18
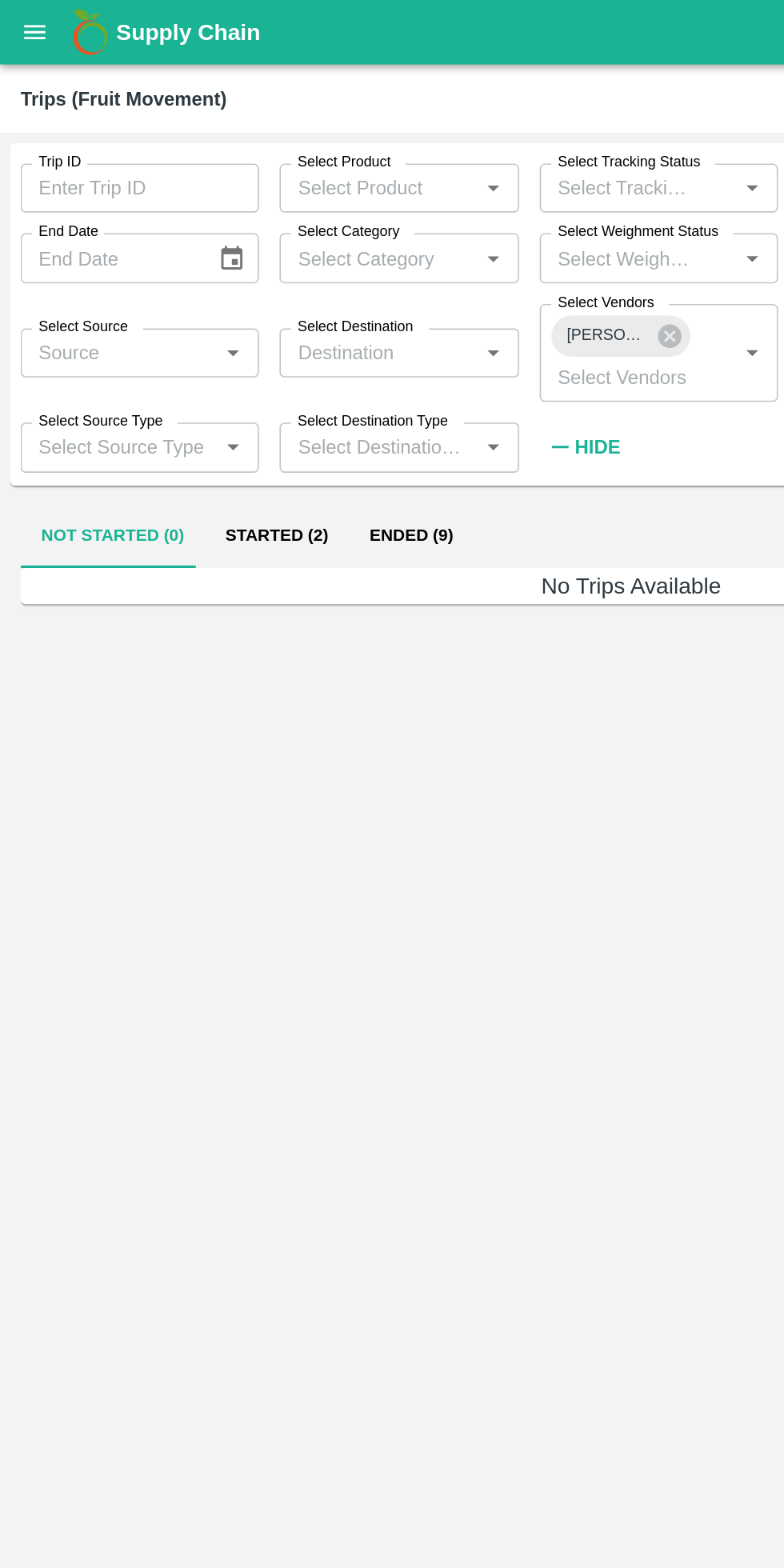
click at [184, 333] on button "Started (2)" at bounding box center [172, 333] width 89 height 38
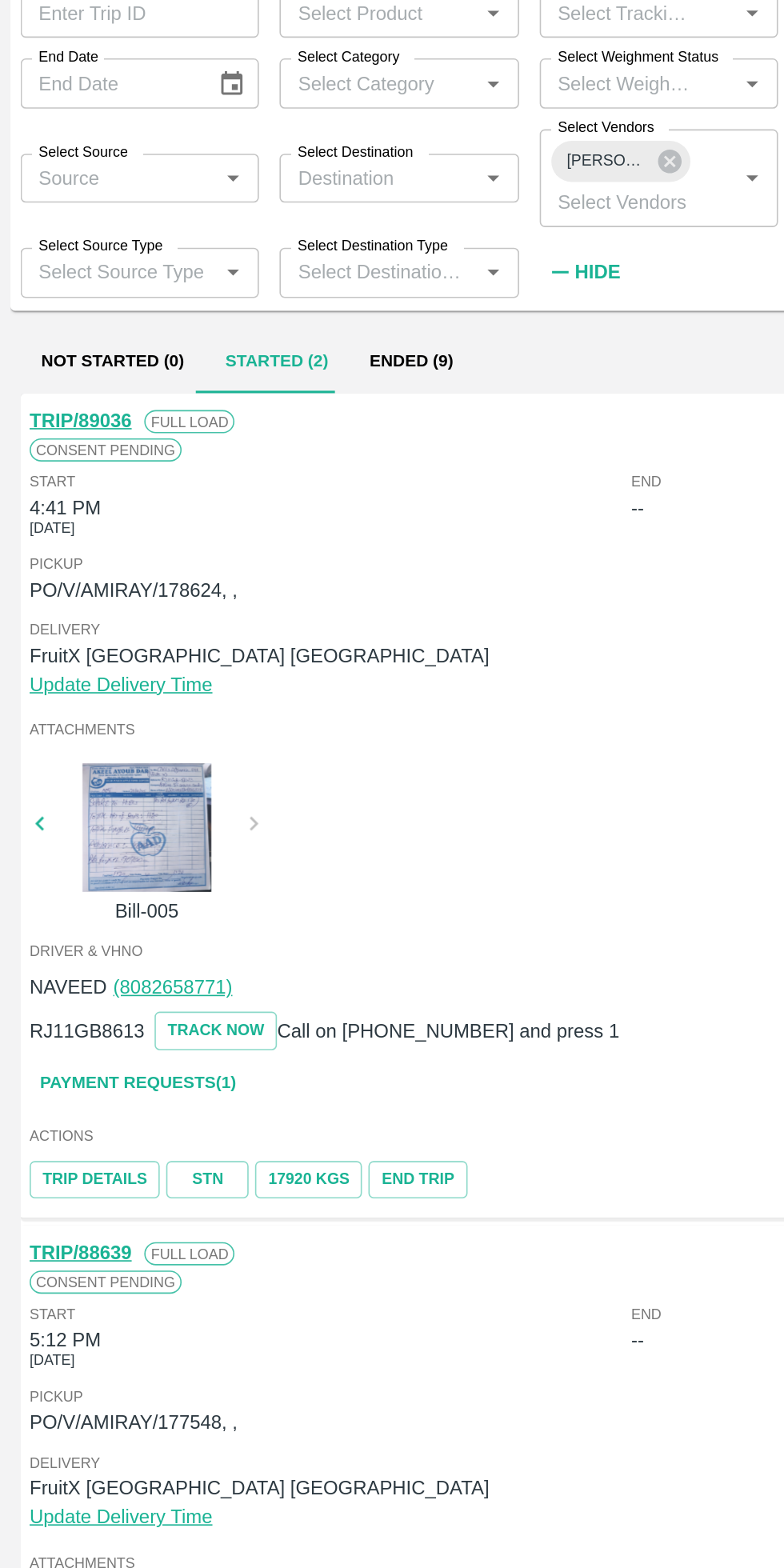
click at [260, 337] on button "Ended (9)" at bounding box center [255, 333] width 78 height 38
